Goal: Find specific page/section: Find specific page/section

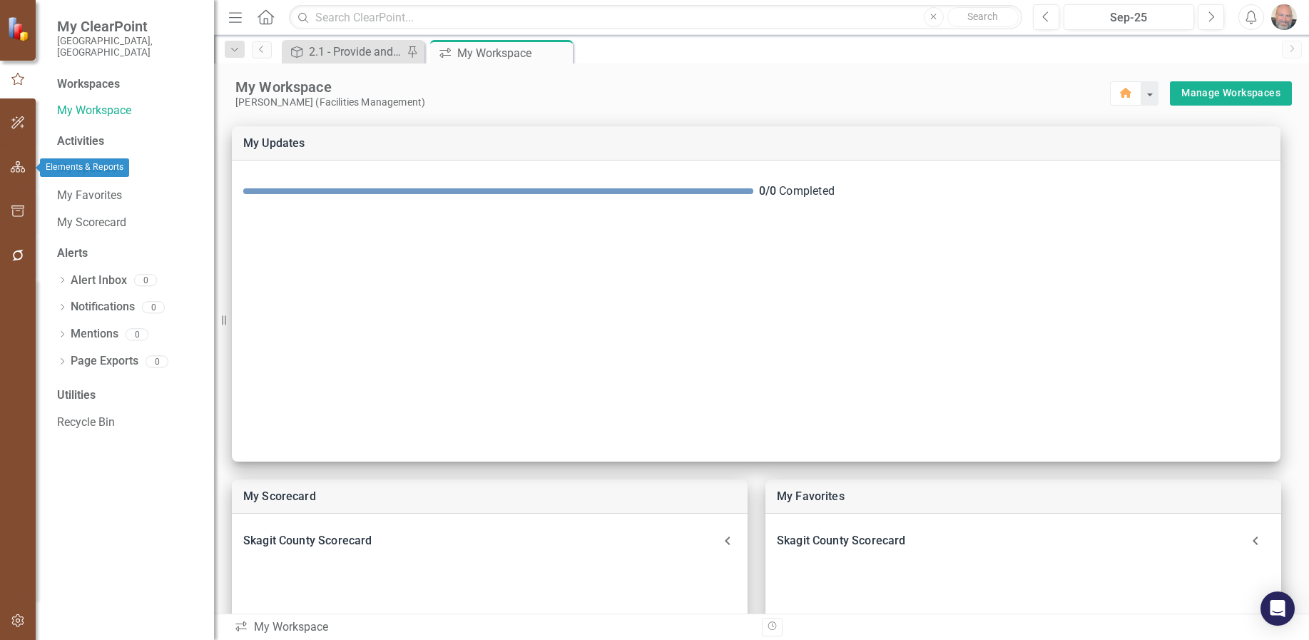
click at [9, 168] on button "button" at bounding box center [18, 168] width 32 height 30
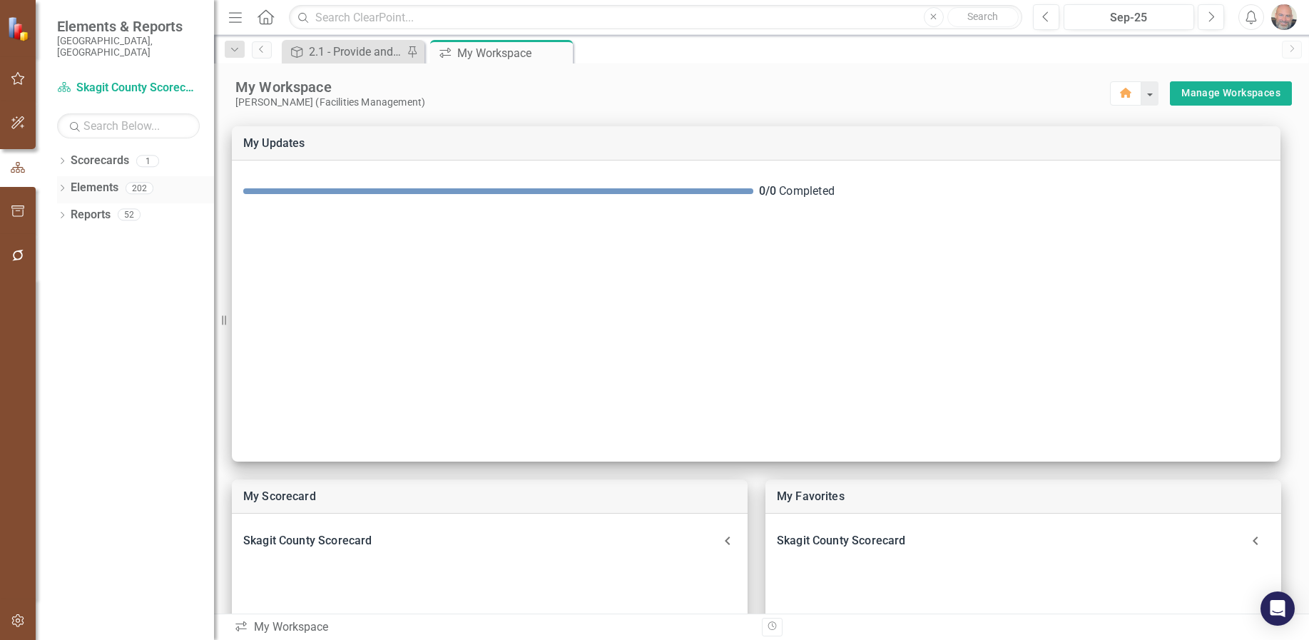
click at [62, 185] on icon "Dropdown" at bounding box center [62, 189] width 10 height 8
click at [68, 240] on icon "Dropdown" at bounding box center [69, 244] width 10 height 8
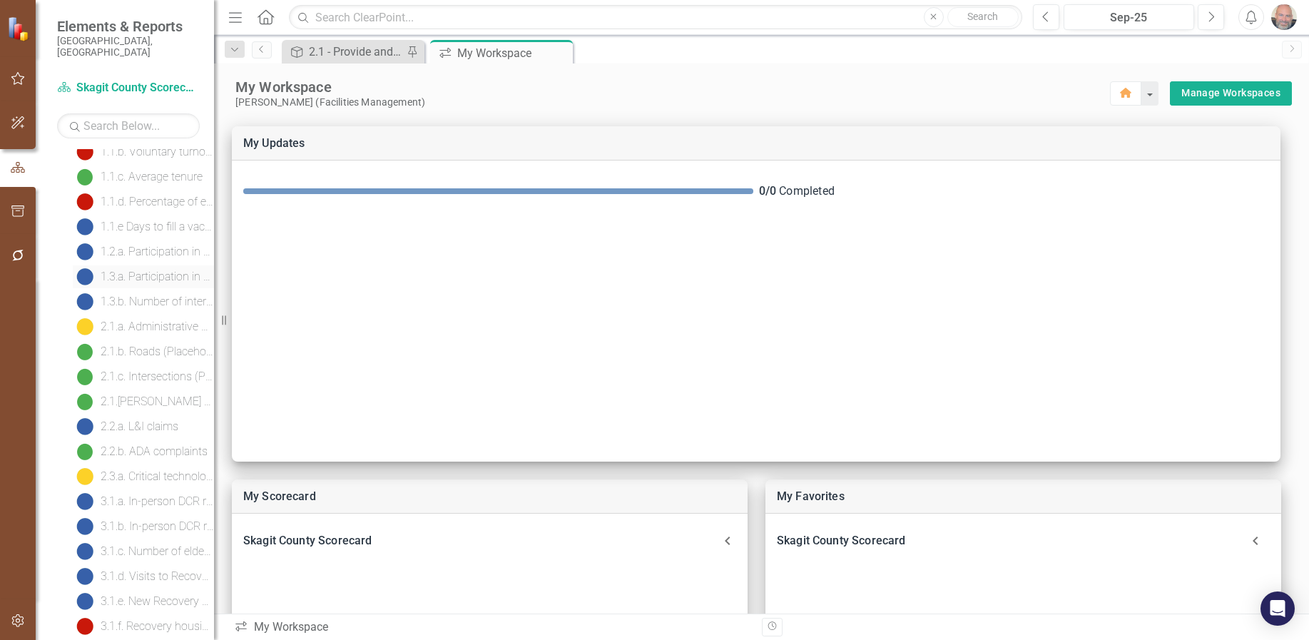
scroll to position [143, 0]
click at [951, 73] on div "My Workspace [PERSON_NAME] (Facilities Management) Home Manage Workspaces" at bounding box center [761, 85] width 1095 height 45
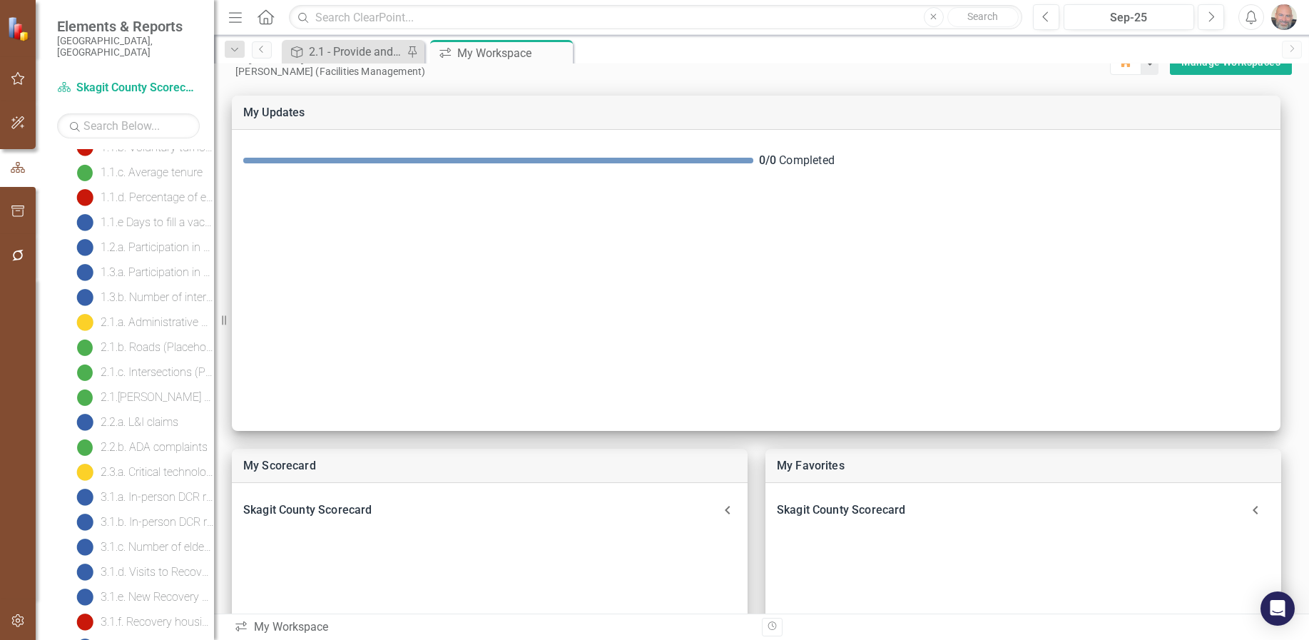
scroll to position [0, 0]
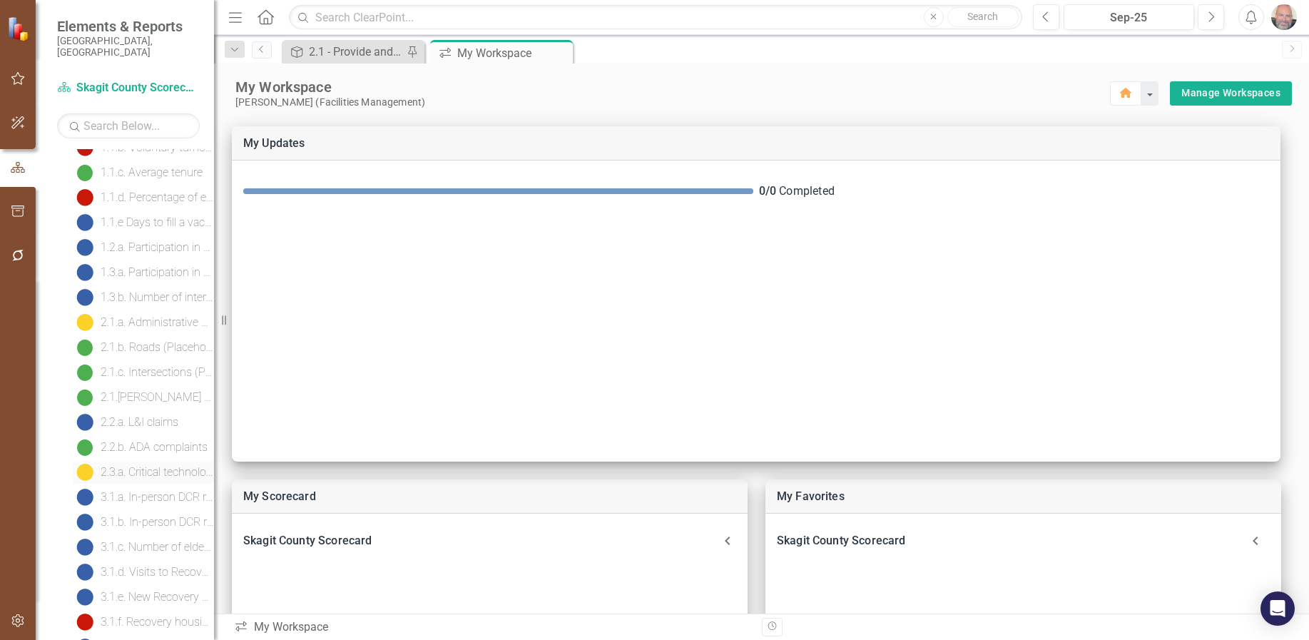
click at [144, 466] on div "2.3.a. Critical technology replacement" at bounding box center [157, 472] width 113 height 13
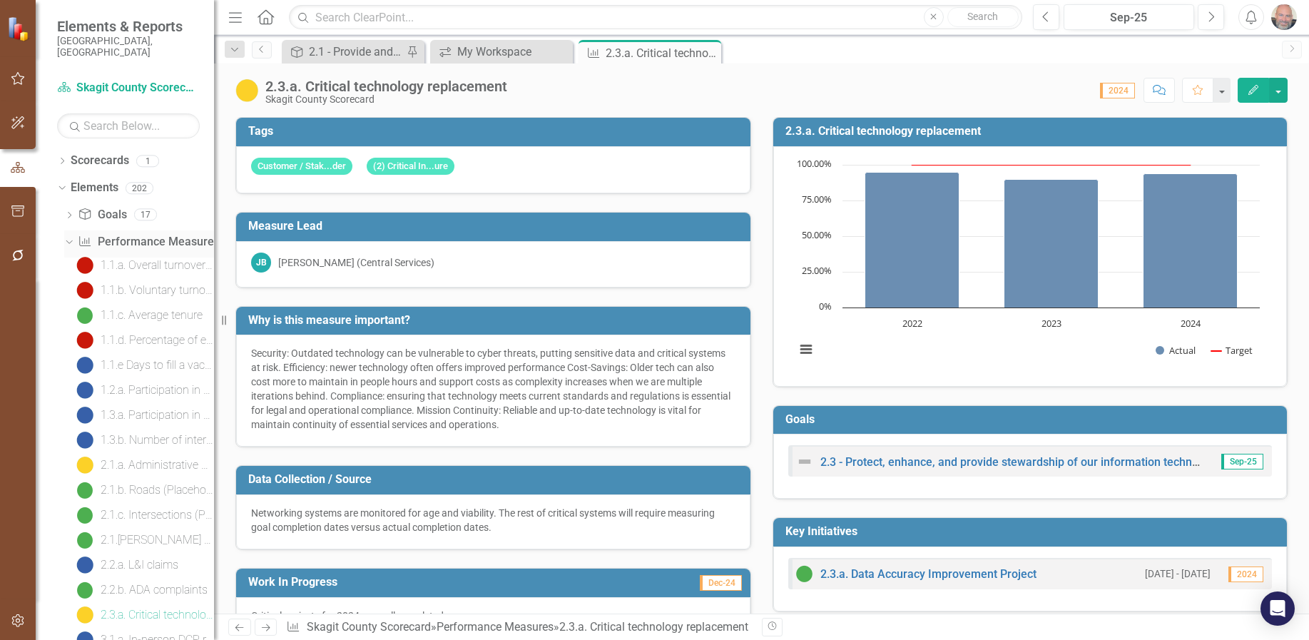
click at [69, 236] on icon "Dropdown" at bounding box center [67, 241] width 8 height 10
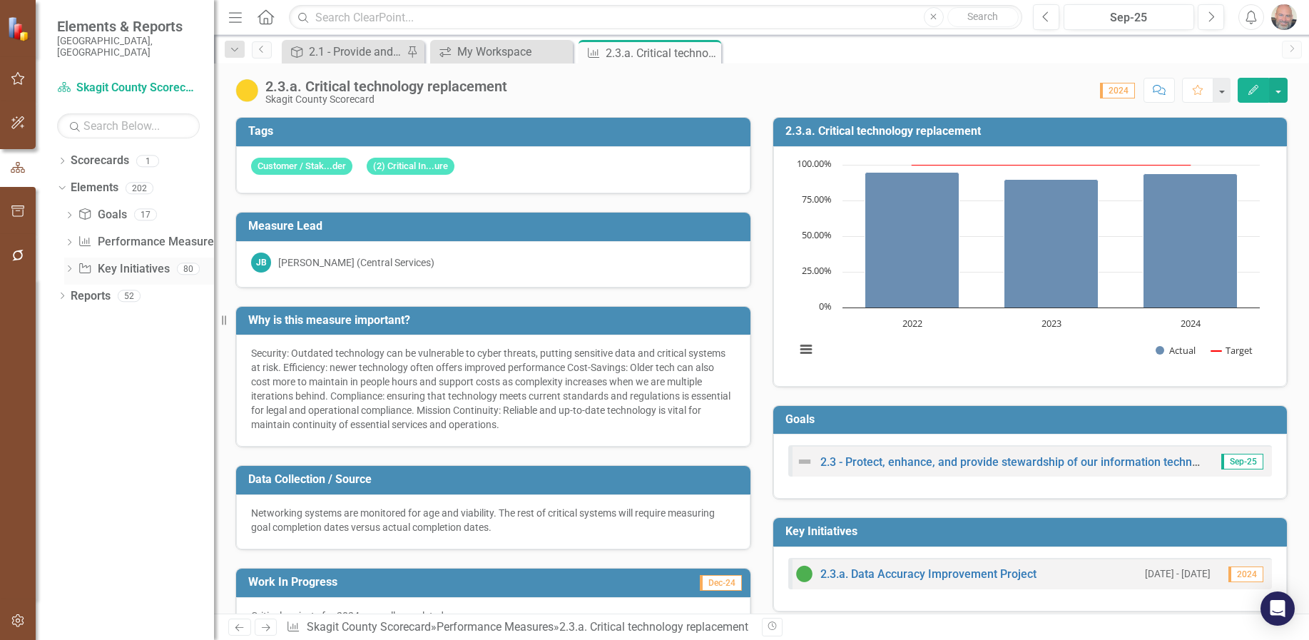
click at [69, 266] on icon "Dropdown" at bounding box center [69, 270] width 10 height 8
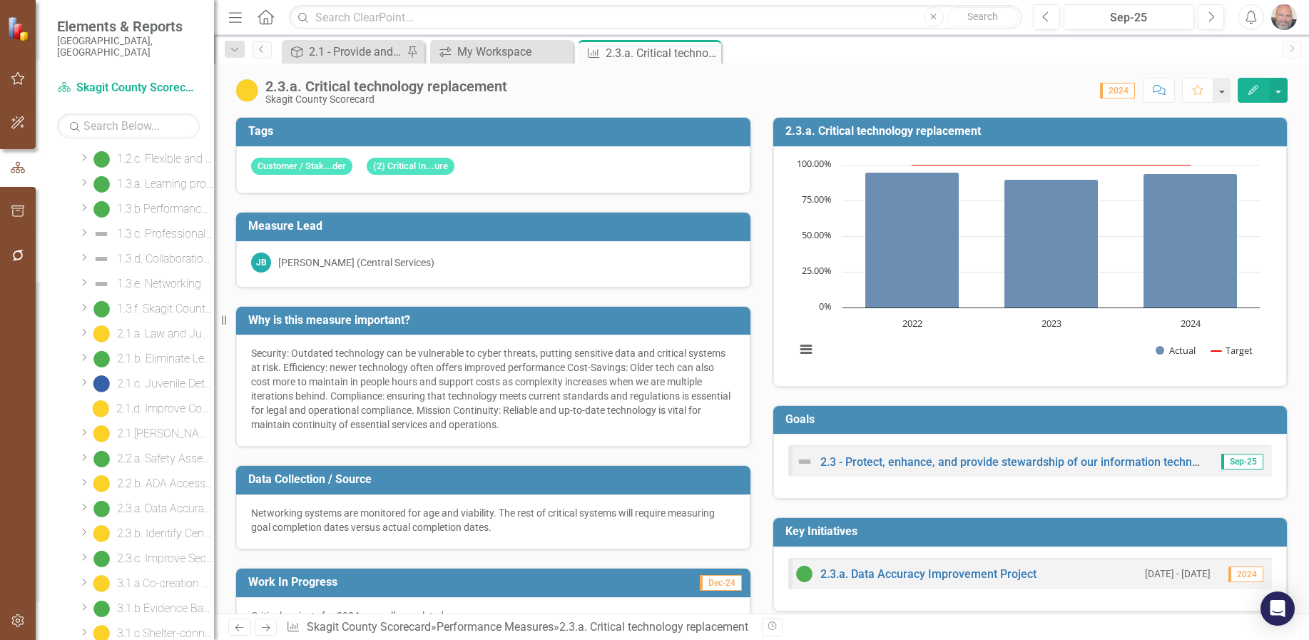
scroll to position [357, 0]
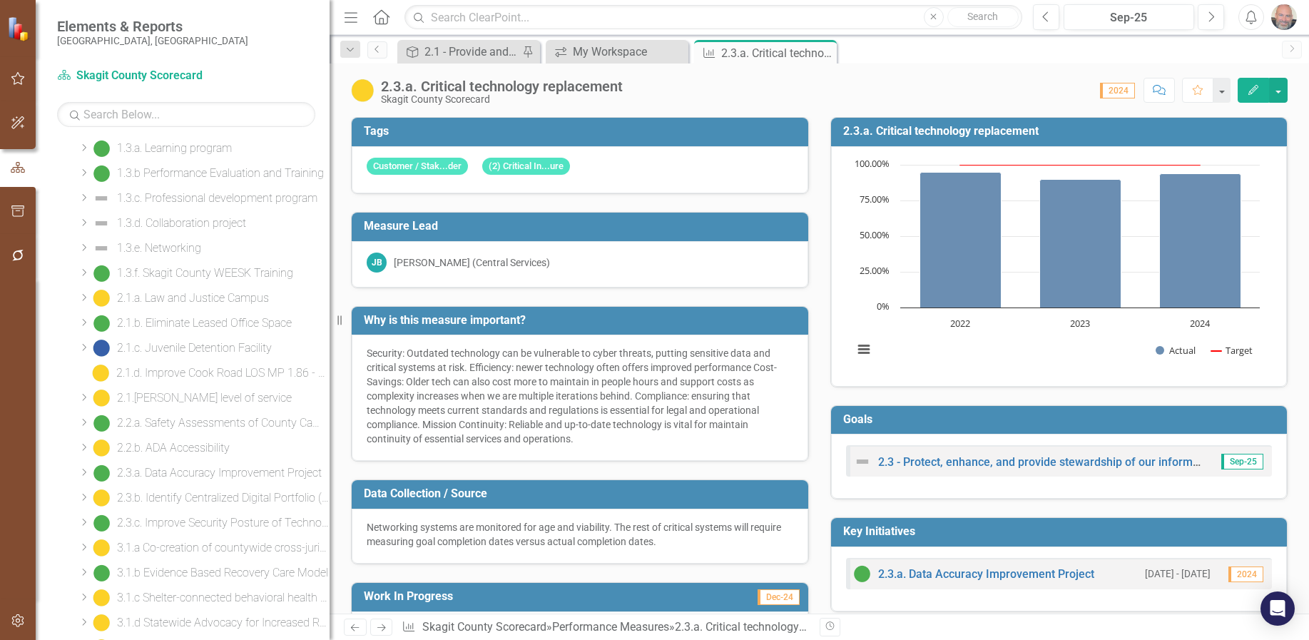
drag, startPoint x: 217, startPoint y: 419, endPoint x: 330, endPoint y: 440, distance: 114.6
click at [330, 440] on div "Resize" at bounding box center [335, 320] width 11 height 640
click at [190, 520] on div "2.3.c. Improve Security Posture of Technology infrastructure" at bounding box center [223, 523] width 213 height 13
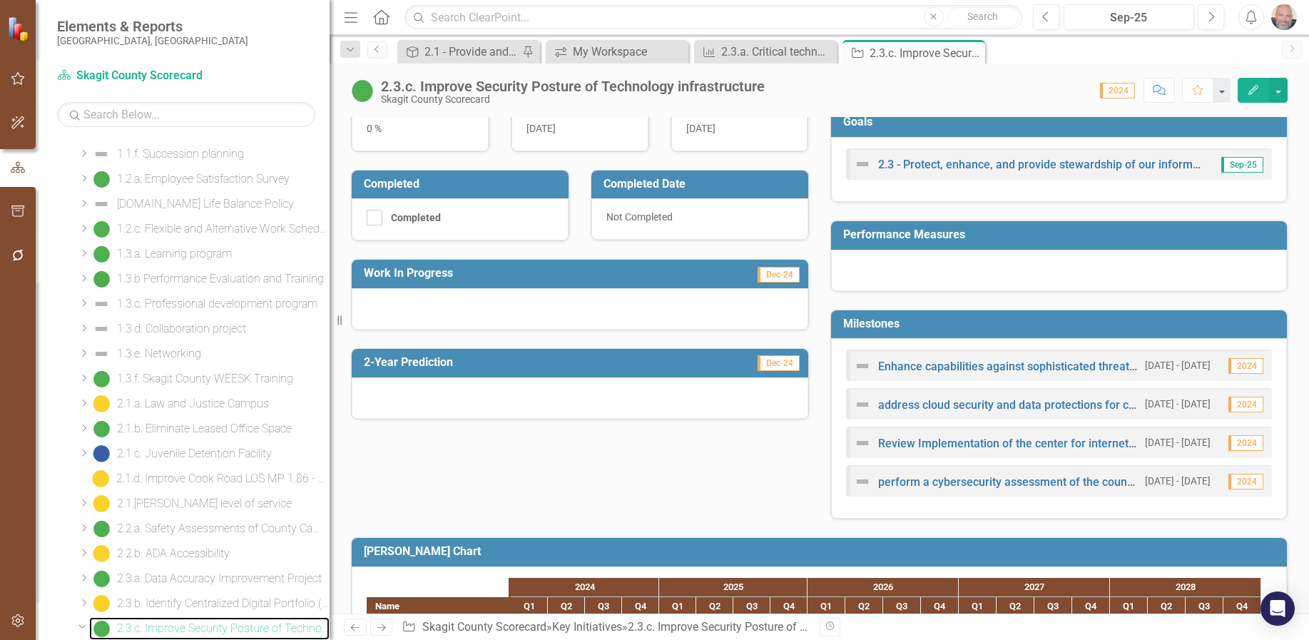
scroll to position [143, 0]
